Goal: Communication & Community: Connect with others

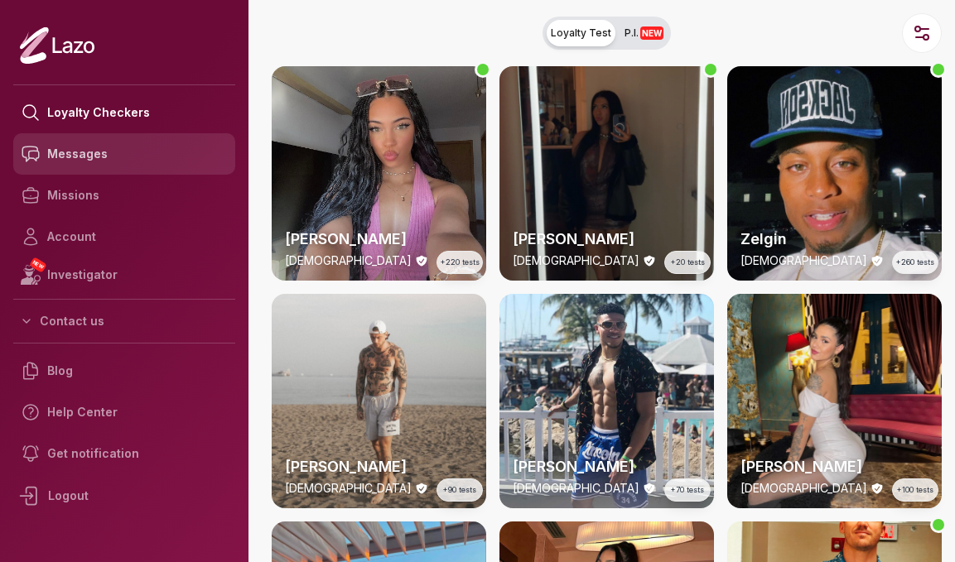
click at [118, 162] on link "Messages" at bounding box center [124, 153] width 222 height 41
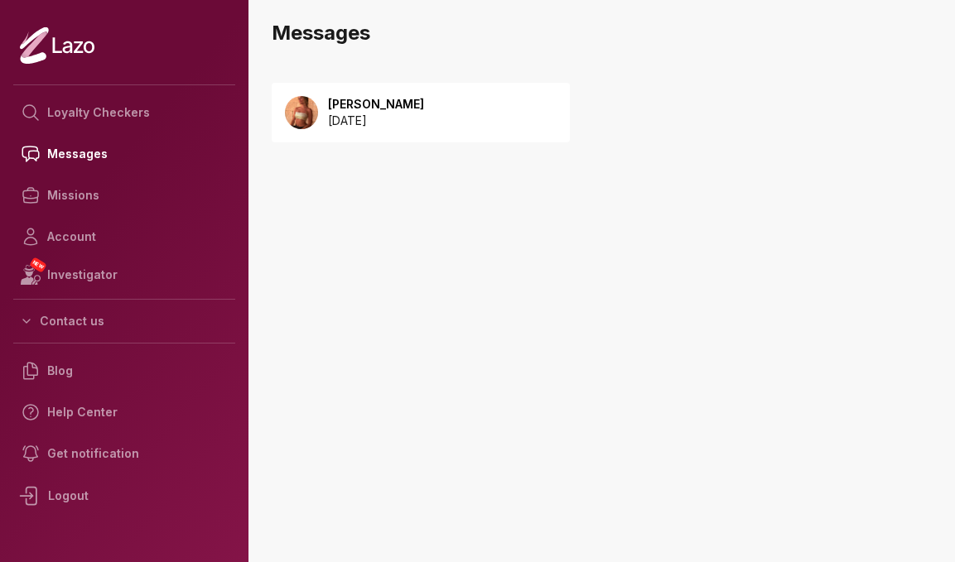
click at [326, 105] on div "Sharon 2025 September 08" at bounding box center [371, 112] width 106 height 33
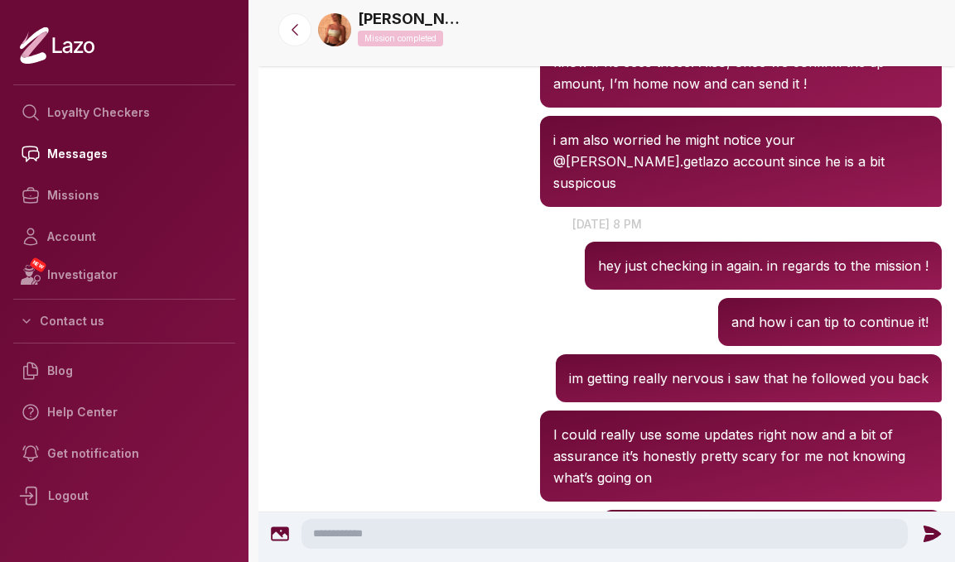
scroll to position [2272, 0]
